Goal: Information Seeking & Learning: Learn about a topic

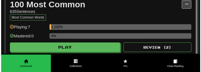
scroll to position [132, 0]
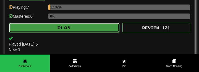
click at [81, 27] on button "Play" at bounding box center [64, 28] width 110 height 10
select select "**"
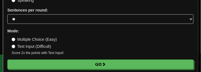
scroll to position [60, 0]
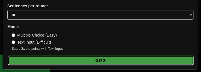
click at [148, 61] on button "Go" at bounding box center [101, 61] width 186 height 10
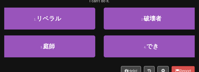
scroll to position [66, 0]
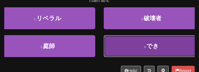
click at [159, 46] on button "4 . でき" at bounding box center [151, 46] width 95 height 22
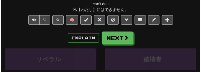
scroll to position [64, 0]
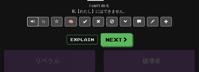
click at [34, 24] on button "Text-to-speech controls" at bounding box center [32, 22] width 11 height 10
click at [28, 22] on button "Text-to-speech controls" at bounding box center [32, 22] width 11 height 10
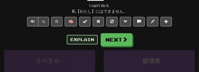
click at [81, 38] on button "Explain" at bounding box center [82, 40] width 31 height 10
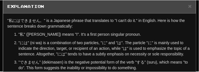
scroll to position [0, 0]
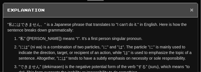
click at [190, 11] on span "×" at bounding box center [191, 9] width 3 height 6
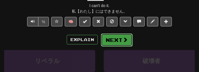
click at [119, 43] on button "Next" at bounding box center [117, 40] width 32 height 13
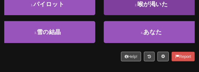
scroll to position [80, 0]
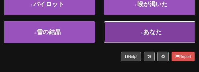
click at [170, 30] on button "4 . あなた" at bounding box center [151, 32] width 95 height 22
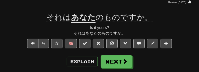
scroll to position [40, 0]
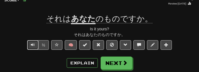
click at [31, 48] on button "Text-to-speech controls" at bounding box center [32, 45] width 11 height 10
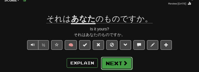
click at [108, 63] on button "Next" at bounding box center [117, 63] width 32 height 13
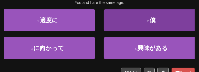
scroll to position [59, 0]
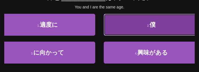
click at [161, 27] on button "2 . 僕" at bounding box center [151, 25] width 95 height 22
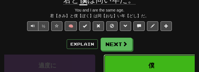
scroll to position [62, 0]
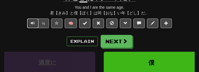
click at [34, 23] on span "Text-to-speech controls" at bounding box center [33, 23] width 4 height 4
click at [33, 22] on span "Text-to-speech controls" at bounding box center [33, 23] width 4 height 4
click at [34, 25] on span "Text-to-speech controls" at bounding box center [33, 23] width 4 height 4
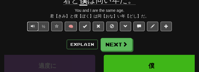
scroll to position [57, 0]
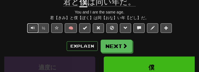
click at [30, 27] on button "Text-to-speech controls" at bounding box center [32, 28] width 11 height 10
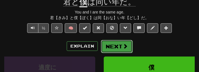
click at [114, 45] on button "Next" at bounding box center [117, 46] width 32 height 13
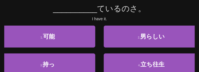
scroll to position [50, 0]
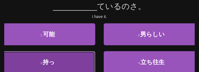
click at [76, 59] on button "3 . 持っ" at bounding box center [47, 62] width 95 height 22
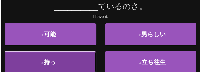
scroll to position [52, 0]
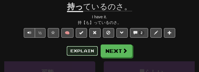
click at [88, 51] on button "Explain" at bounding box center [82, 51] width 31 height 10
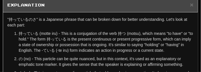
scroll to position [0, 0]
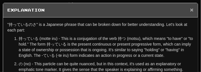
click at [190, 10] on span "×" at bounding box center [191, 9] width 3 height 6
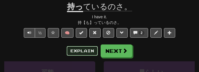
click at [82, 53] on button "Explain" at bounding box center [82, 51] width 31 height 10
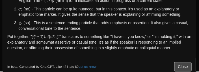
scroll to position [56, 0]
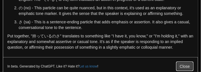
click at [185, 66] on button "Close" at bounding box center [184, 67] width 17 height 10
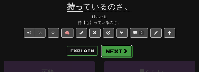
click at [122, 53] on span at bounding box center [124, 51] width 5 height 5
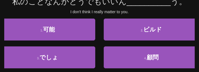
scroll to position [54, 0]
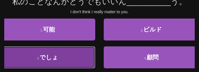
click at [72, 57] on button "3 . でしょ" at bounding box center [47, 58] width 95 height 22
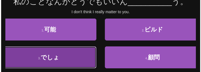
scroll to position [57, 0]
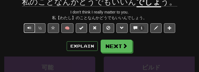
click at [30, 27] on span "Text-to-speech controls" at bounding box center [29, 28] width 4 height 4
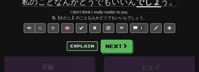
click at [78, 46] on button "Explain" at bounding box center [82, 46] width 31 height 10
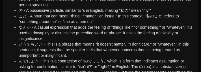
scroll to position [47, 0]
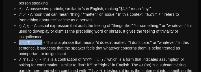
drag, startPoint x: 42, startPoint y: 43, endPoint x: 20, endPoint y: 43, distance: 22.0
click at [20, 43] on li "どうでもいい - This is a phrase that means "it doesn't matter," "I don't care," or "w…" at bounding box center [106, 48] width 175 height 17
copy li "どうでもいい"
click at [134, 45] on li "どうでもいい - This is a phrase that means "it doesn't matter," "I don't care," or "w…" at bounding box center [106, 48] width 175 height 17
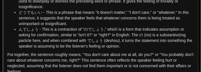
scroll to position [80, 0]
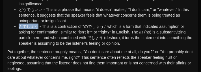
drag, startPoint x: 37, startPoint y: 25, endPoint x: 18, endPoint y: 25, distance: 18.3
click at [19, 25] on li "んでしょう - This is a contraction of "のでしょう," which is a form that indicates assump…" at bounding box center [106, 35] width 175 height 23
copy li "んでしょう"
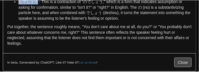
scroll to position [107, 0]
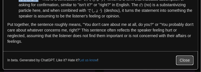
click at [185, 62] on button "Close" at bounding box center [184, 61] width 17 height 10
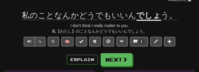
scroll to position [43, 0]
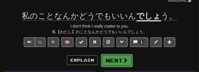
click at [108, 59] on button "Next" at bounding box center [117, 60] width 32 height 13
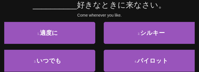
scroll to position [52, 0]
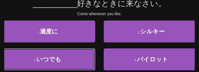
click at [86, 61] on button "3 . いつでも" at bounding box center [47, 60] width 95 height 22
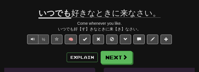
scroll to position [46, 0]
click at [30, 40] on button "Text-to-speech controls" at bounding box center [32, 40] width 11 height 10
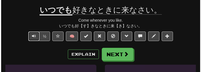
scroll to position [51, 0]
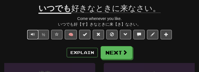
click at [30, 35] on button "Text-to-speech controls" at bounding box center [32, 35] width 11 height 10
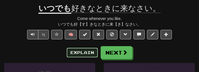
click at [73, 51] on button "Explain" at bounding box center [82, 53] width 31 height 10
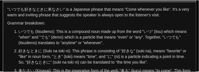
scroll to position [0, 0]
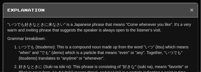
click at [190, 10] on span "×" at bounding box center [191, 9] width 3 height 6
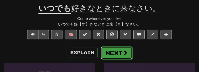
click at [126, 54] on span at bounding box center [124, 52] width 5 height 5
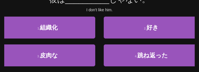
scroll to position [57, 0]
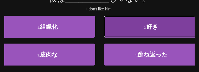
click at [171, 29] on button "2 . 好き" at bounding box center [151, 27] width 95 height 22
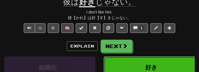
scroll to position [60, 0]
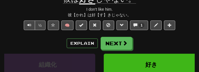
drag, startPoint x: 27, startPoint y: 3, endPoint x: 12, endPoint y: 31, distance: 32.2
click at [12, 31] on div "½ 🧠 1" at bounding box center [99, 27] width 190 height 12
click at [27, 25] on button "Text-to-speech controls" at bounding box center [29, 26] width 11 height 10
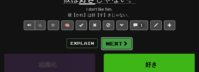
click at [121, 45] on button "Next" at bounding box center [117, 43] width 32 height 13
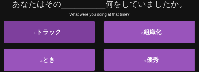
scroll to position [52, 0]
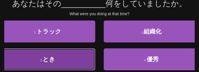
click at [67, 62] on button "3 . とき" at bounding box center [47, 60] width 95 height 22
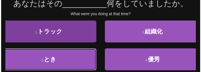
scroll to position [55, 0]
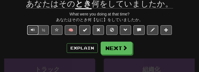
click at [35, 30] on button "Text-to-speech controls" at bounding box center [32, 30] width 11 height 10
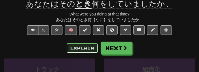
click at [78, 49] on button "Explain" at bounding box center [82, 48] width 31 height 10
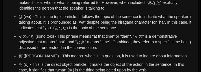
scroll to position [42, 0]
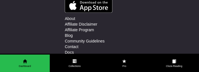
scroll to position [132, 0]
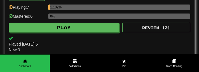
drag, startPoint x: 0, startPoint y: 0, endPoint x: 99, endPoint y: 44, distance: 108.5
click at [99, 44] on span "Played [DATE]: 5" at bounding box center [99, 44] width 181 height 6
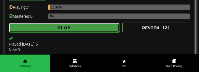
click at [79, 30] on button "Play" at bounding box center [64, 28] width 110 height 10
select select "**"
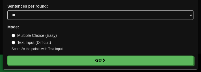
scroll to position [60, 0]
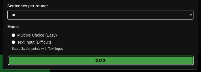
click at [126, 58] on button "Go" at bounding box center [101, 61] width 186 height 10
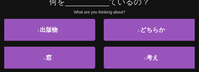
scroll to position [56, 0]
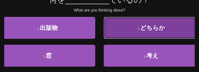
click at [165, 32] on button "2 . どちらか" at bounding box center [151, 28] width 95 height 22
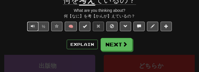
click at [32, 25] on span "Text-to-speech controls" at bounding box center [33, 26] width 4 height 4
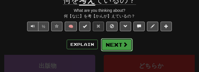
click at [126, 45] on span at bounding box center [124, 44] width 5 height 5
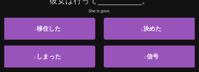
scroll to position [56, 0]
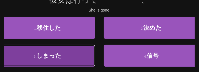
click at [80, 62] on button "3 . しまった" at bounding box center [47, 56] width 95 height 22
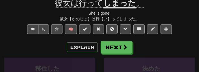
scroll to position [59, 0]
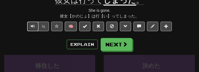
click at [29, 27] on button "Text-to-speech controls" at bounding box center [32, 27] width 11 height 10
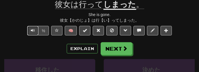
scroll to position [54, 0]
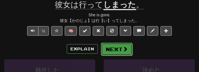
click at [123, 52] on button "Next" at bounding box center [117, 49] width 32 height 13
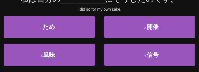
scroll to position [61, 0]
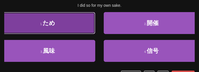
click at [9, 29] on button "1 . ため" at bounding box center [47, 23] width 95 height 22
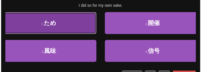
scroll to position [64, 0]
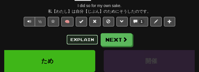
click at [91, 35] on button "Explain" at bounding box center [82, 40] width 31 height 10
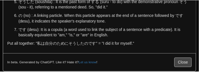
scroll to position [113, 0]
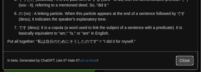
click at [186, 60] on button "Close" at bounding box center [184, 61] width 17 height 10
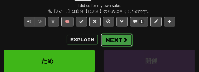
click at [122, 44] on button "Next" at bounding box center [117, 40] width 32 height 13
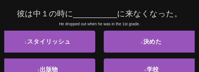
scroll to position [47, 0]
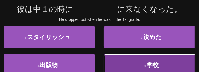
click at [149, 58] on button "4 . 学校" at bounding box center [151, 65] width 95 height 22
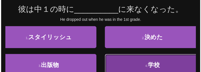
scroll to position [50, 0]
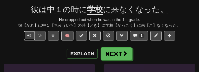
click at [30, 34] on span "Text-to-speech controls" at bounding box center [29, 36] width 4 height 4
click at [135, 37] on span at bounding box center [135, 36] width 4 height 4
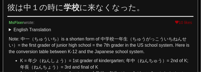
scroll to position [14, 0]
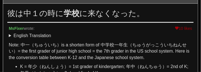
click at [122, 33] on summary "English Translation" at bounding box center [100, 36] width 183 height 6
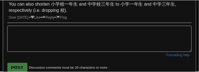
scroll to position [175, 0]
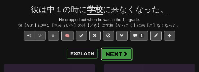
click at [115, 56] on button "Next" at bounding box center [117, 54] width 32 height 13
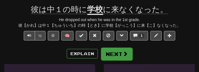
scroll to position [47, 0]
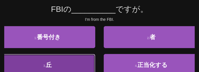
click at [56, 65] on button "3 . 丘" at bounding box center [47, 65] width 95 height 22
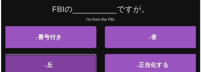
scroll to position [50, 0]
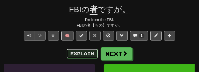
click at [83, 51] on button "Explain" at bounding box center [82, 54] width 31 height 10
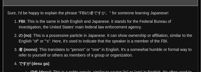
scroll to position [14, 0]
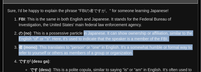
drag, startPoint x: 85, startPoint y: 49, endPoint x: 84, endPoint y: 34, distance: 14.7
click at [83, 32] on ol "FBI : This is the same in both English and Japanese. It stands for the Federal …" at bounding box center [100, 55] width 186 height 79
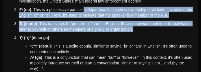
scroll to position [37, 0]
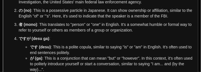
click at [127, 41] on li "ですが (desu ga) : です (desu) : This is a polite copula, similar to saying "is" or …" at bounding box center [106, 54] width 175 height 37
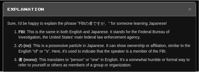
scroll to position [0, 0]
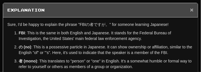
click at [190, 9] on span "×" at bounding box center [191, 9] width 3 height 6
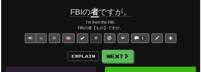
scroll to position [45, 0]
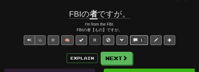
click at [136, 41] on span at bounding box center [135, 40] width 4 height 4
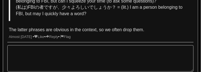
scroll to position [89, 0]
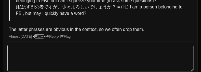
click at [44, 37] on link "Like" at bounding box center [39, 37] width 10 height 4
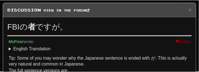
scroll to position [0, 0]
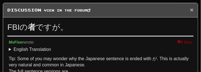
click at [190, 10] on span "×" at bounding box center [191, 9] width 3 height 6
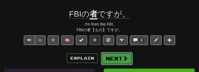
click at [120, 60] on button "Next" at bounding box center [117, 58] width 32 height 13
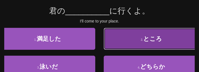
click at [126, 45] on button "2 . ところ" at bounding box center [151, 39] width 95 height 22
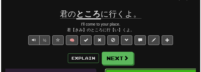
scroll to position [48, 0]
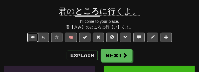
click at [30, 37] on button "Text-to-speech controls" at bounding box center [32, 38] width 11 height 10
click at [33, 38] on span "Text-to-speech controls" at bounding box center [33, 37] width 4 height 4
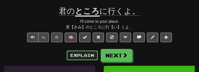
click at [73, 57] on button "Explain" at bounding box center [82, 56] width 31 height 10
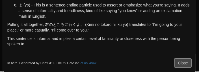
scroll to position [102, 0]
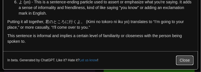
click at [187, 59] on button "Close" at bounding box center [184, 61] width 17 height 10
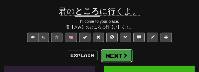
click at [120, 57] on button "Next" at bounding box center [117, 55] width 32 height 13
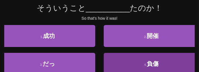
scroll to position [45, 0]
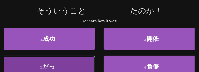
click at [63, 67] on button "3 . だっ" at bounding box center [47, 67] width 95 height 22
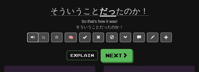
click at [32, 38] on span "Text-to-speech controls" at bounding box center [33, 37] width 4 height 4
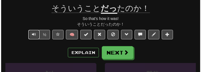
scroll to position [52, 0]
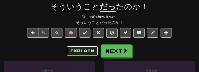
click at [80, 51] on button "Explain" at bounding box center [82, 51] width 31 height 10
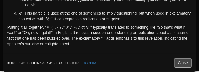
scroll to position [87, 0]
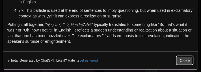
click at [183, 60] on button "Close" at bounding box center [184, 61] width 17 height 10
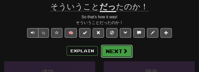
click at [115, 52] on button "Next" at bounding box center [117, 51] width 32 height 13
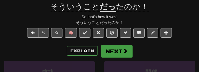
scroll to position [50, 0]
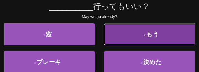
click at [146, 40] on button "2 . もう" at bounding box center [151, 34] width 95 height 22
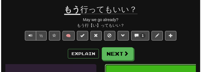
scroll to position [52, 0]
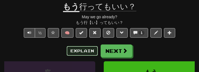
click at [87, 49] on button "Explain" at bounding box center [82, 51] width 31 height 10
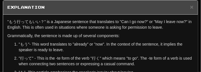
scroll to position [5, 0]
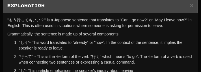
click at [111, 47] on p ""もう"- This word translates to "already" or "now". In the context of the sentenc…" at bounding box center [106, 45] width 175 height 11
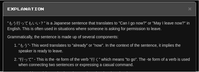
scroll to position [0, 0]
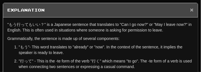
click at [190, 10] on span "×" at bounding box center [191, 9] width 3 height 6
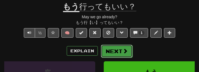
click at [114, 53] on button "Next" at bounding box center [117, 51] width 32 height 13
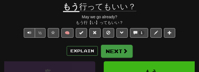
scroll to position [50, 0]
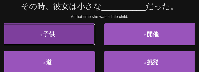
click at [71, 38] on button "1 . 子供" at bounding box center [47, 34] width 95 height 22
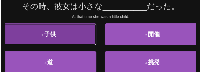
scroll to position [52, 0]
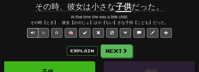
click at [35, 33] on button "Text-to-speech controls" at bounding box center [32, 33] width 11 height 10
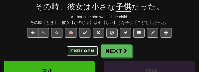
click at [91, 48] on button "Explain" at bounding box center [82, 51] width 31 height 10
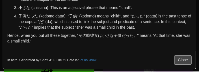
scroll to position [59, 0]
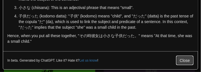
click at [180, 60] on button "Close" at bounding box center [184, 61] width 17 height 10
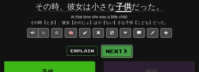
click at [118, 55] on button "Next" at bounding box center [117, 51] width 32 height 13
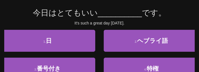
scroll to position [45, 0]
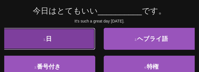
click at [88, 37] on button "1 . 日" at bounding box center [47, 39] width 95 height 22
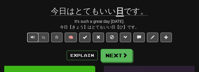
click at [36, 37] on button "Text-to-speech controls" at bounding box center [32, 38] width 11 height 10
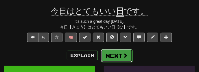
click at [120, 57] on button "Next" at bounding box center [117, 55] width 32 height 13
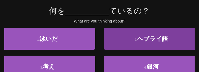
scroll to position [50, 0]
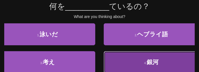
click at [159, 60] on button "4 . 銀河" at bounding box center [151, 62] width 95 height 22
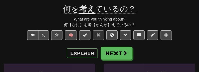
scroll to position [48, 0]
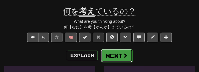
click at [111, 50] on button "Next" at bounding box center [117, 55] width 32 height 13
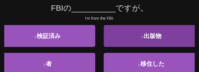
scroll to position [50, 0]
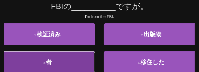
click at [75, 60] on button "3 . 者" at bounding box center [47, 62] width 95 height 22
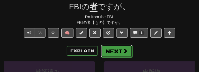
click at [124, 51] on span at bounding box center [124, 51] width 5 height 5
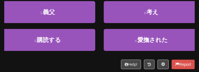
scroll to position [73, 0]
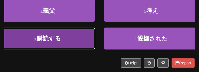
click at [81, 47] on button "3 . 購読する" at bounding box center [47, 39] width 95 height 22
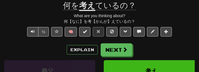
scroll to position [52, 0]
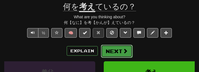
click at [121, 48] on button "Next" at bounding box center [117, 51] width 32 height 13
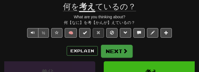
scroll to position [50, 0]
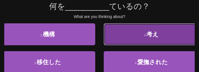
click at [124, 42] on button "2 . 考え" at bounding box center [151, 34] width 95 height 22
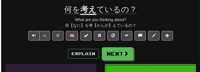
scroll to position [52, 0]
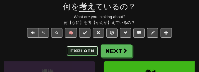
click at [80, 53] on button "Explain" at bounding box center [82, 51] width 31 height 10
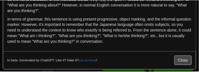
scroll to position [93, 0]
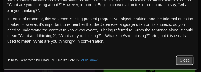
click at [180, 59] on button "Close" at bounding box center [184, 61] width 17 height 10
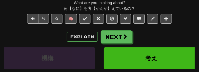
scroll to position [67, 0]
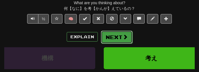
click at [119, 37] on button "Next" at bounding box center [117, 37] width 32 height 13
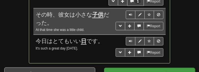
scroll to position [491, 0]
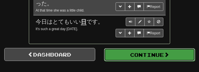
click at [149, 52] on button "Continue" at bounding box center [149, 55] width 91 height 13
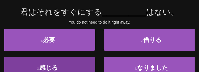
scroll to position [44, 0]
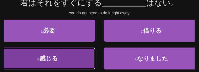
click at [78, 56] on button "3 . 感じる" at bounding box center [47, 59] width 95 height 22
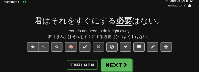
scroll to position [47, 0]
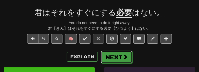
click at [121, 60] on button "Next" at bounding box center [117, 57] width 32 height 13
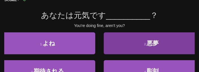
scroll to position [39, 0]
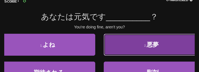
click at [117, 49] on button "2 . 悪夢" at bounding box center [151, 45] width 95 height 22
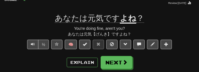
scroll to position [44, 0]
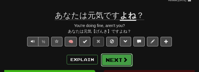
click at [115, 58] on button "Next" at bounding box center [117, 60] width 32 height 13
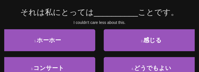
drag, startPoint x: 16, startPoint y: 15, endPoint x: 41, endPoint y: 1, distance: 29.2
drag, startPoint x: 41, startPoint y: 1, endPoint x: 11, endPoint y: 24, distance: 38.2
click at [11, 24] on div "I couldn't care less about this." at bounding box center [99, 23] width 190 height 6
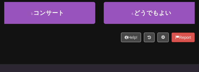
scroll to position [100, 0]
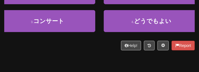
click at [97, 44] on div "Help! Report" at bounding box center [99, 46] width 190 height 10
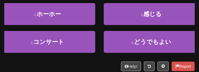
scroll to position [72, 0]
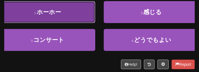
click at [41, 13] on span "ホーホー" at bounding box center [49, 12] width 24 height 6
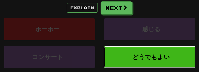
click at [167, 59] on span "どうでもよい" at bounding box center [151, 57] width 37 height 6
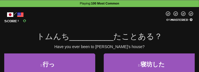
scroll to position [8, 0]
